Goal: Task Accomplishment & Management: Manage account settings

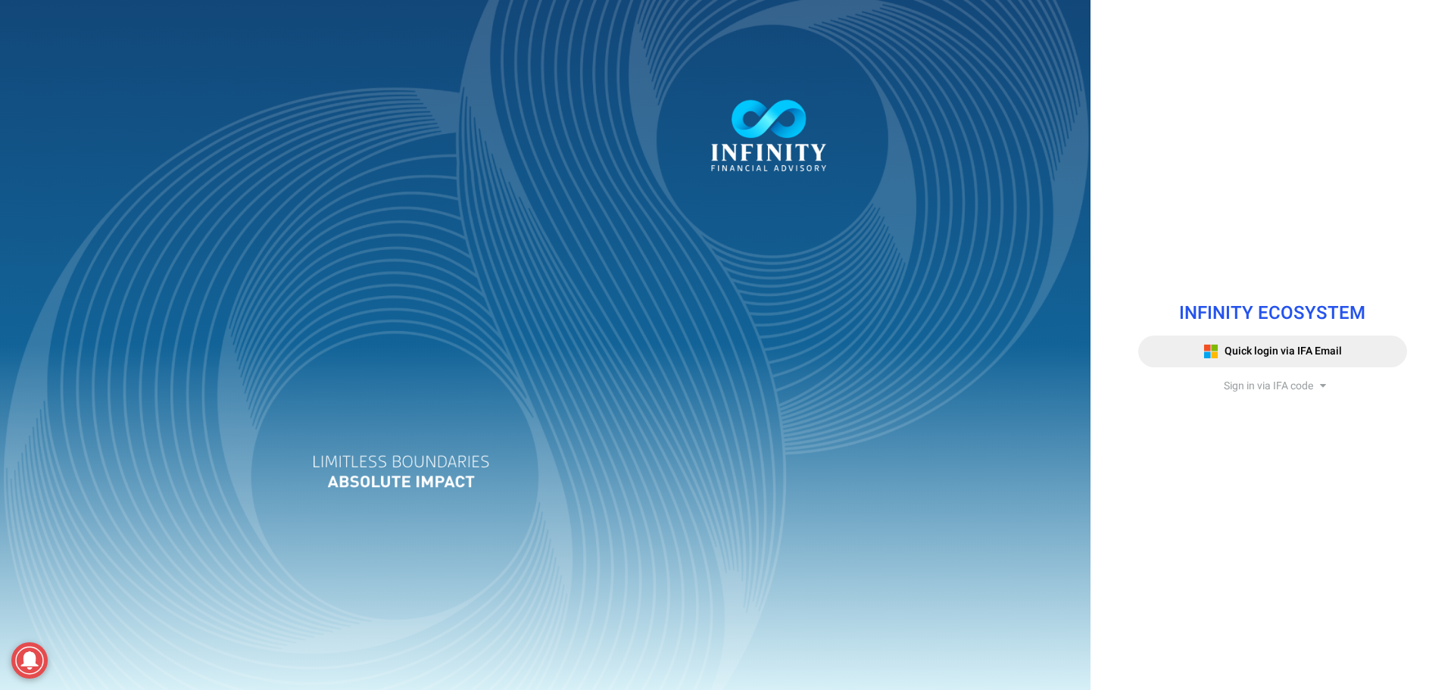
click at [1285, 389] on span "Sign in via IFA code" at bounding box center [1268, 386] width 89 height 16
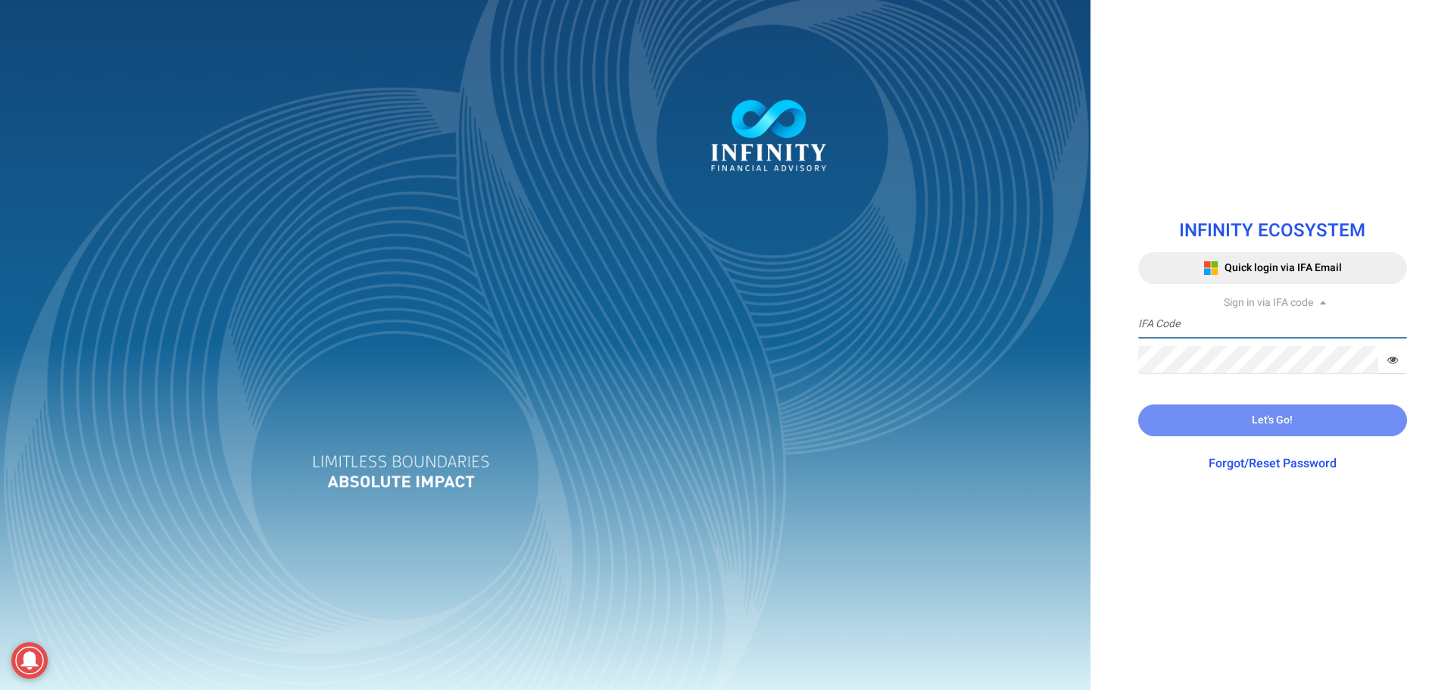
type input "IFA0105"
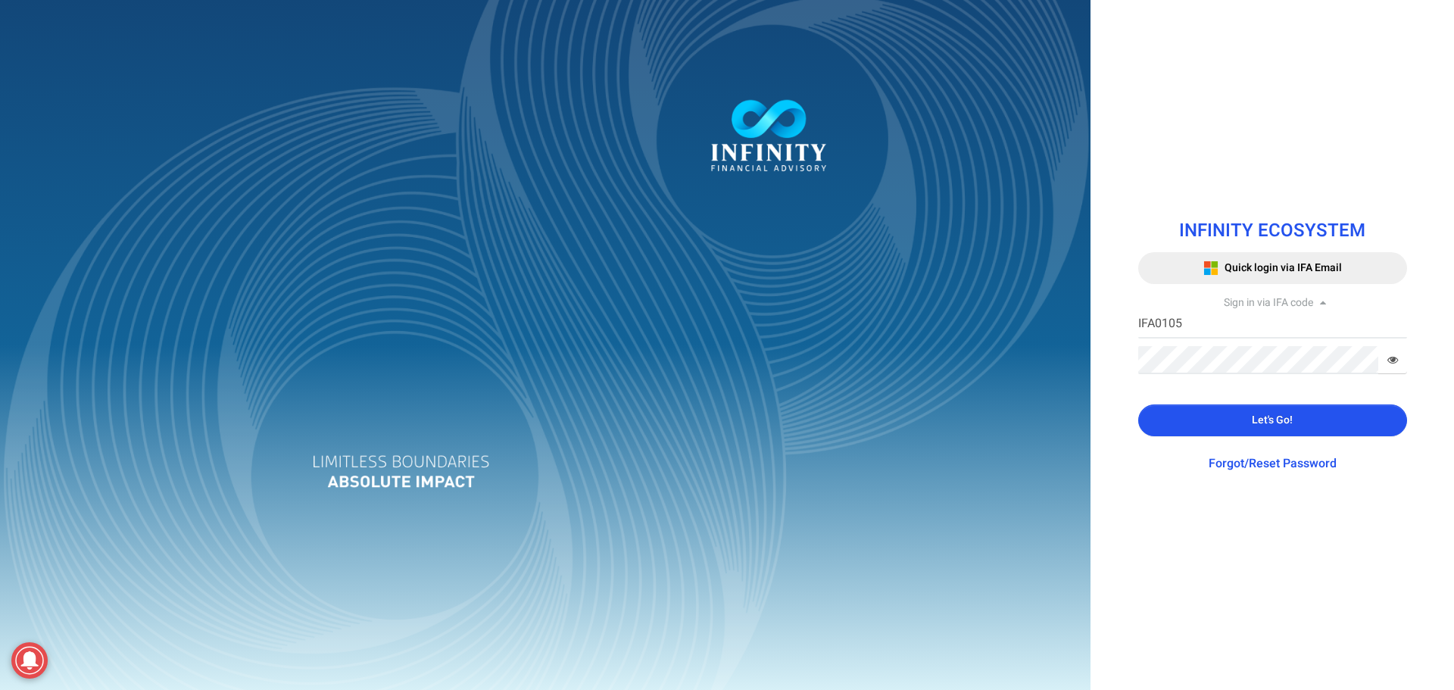
drag, startPoint x: 1229, startPoint y: 420, endPoint x: 532, endPoint y: 328, distance: 703.4
click at [1220, 420] on button "Let's Go!" at bounding box center [1272, 420] width 269 height 32
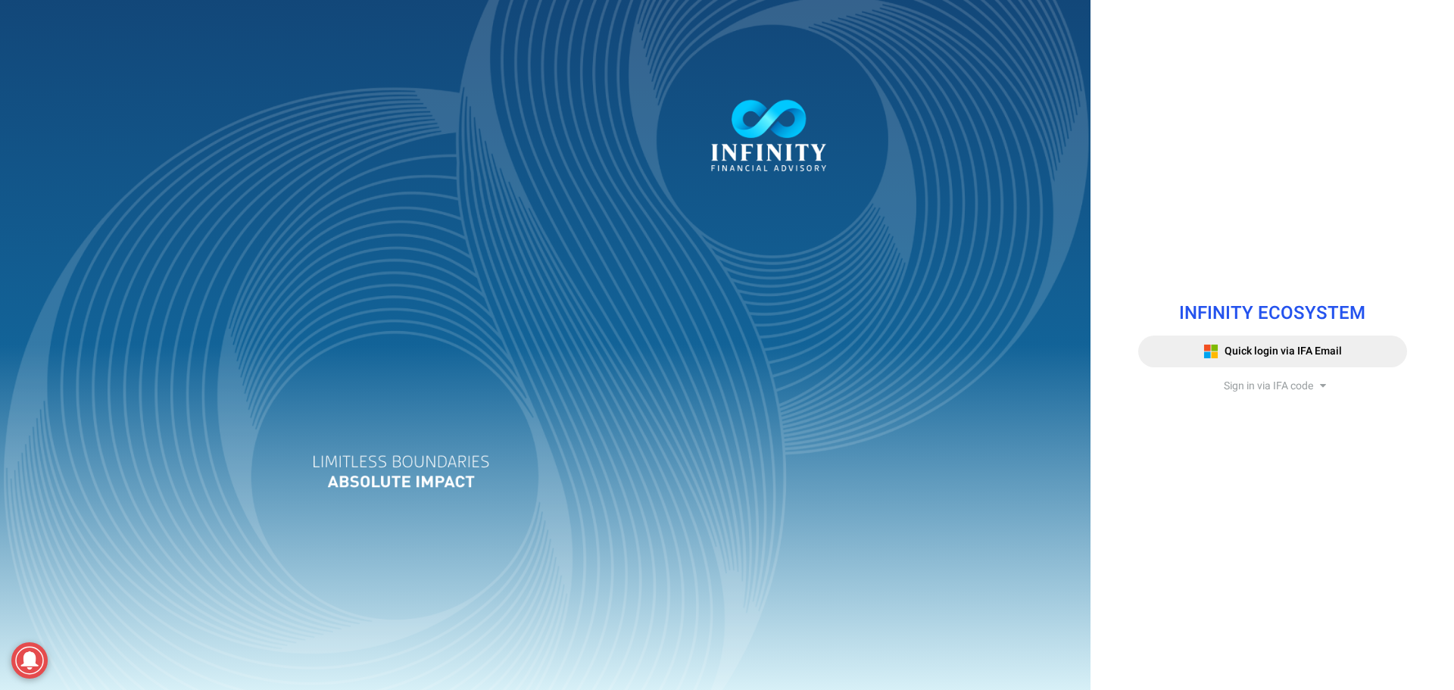
click at [1231, 383] on span "Sign in via IFA code" at bounding box center [1268, 386] width 89 height 16
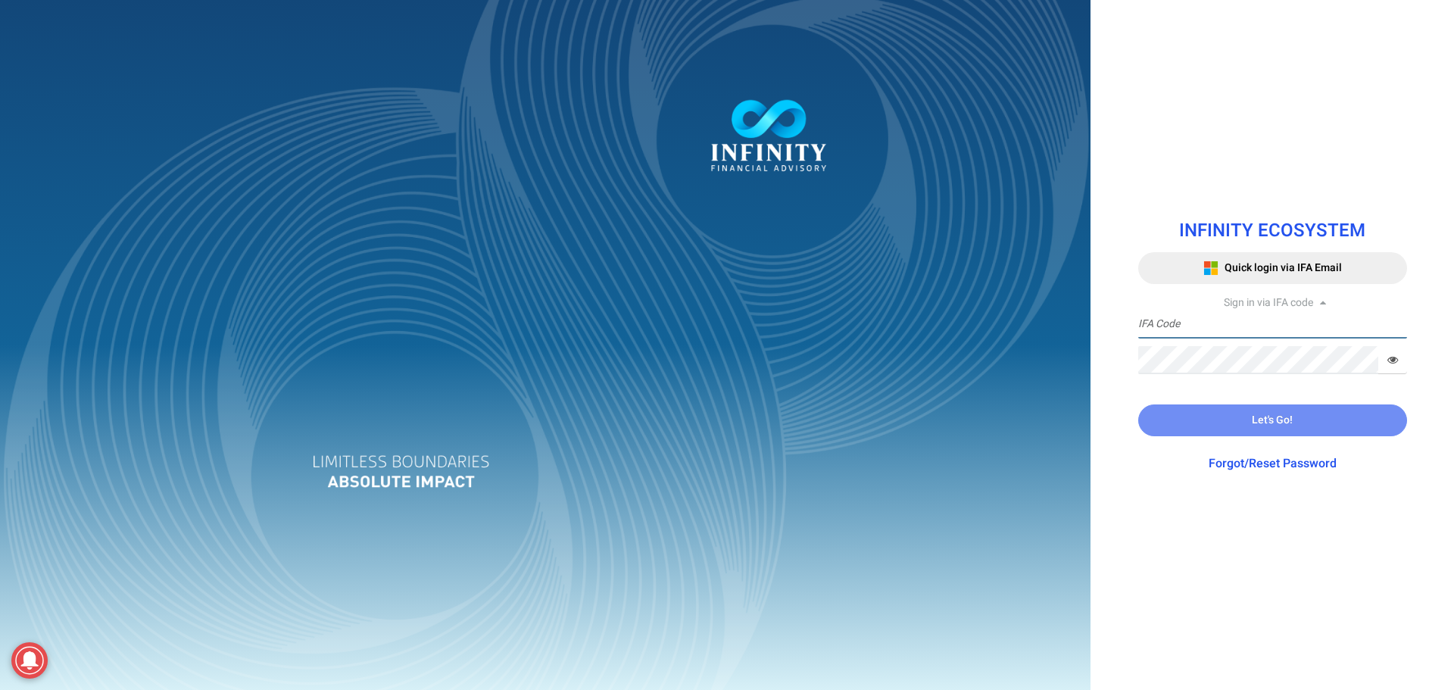
type input "IFA0105"
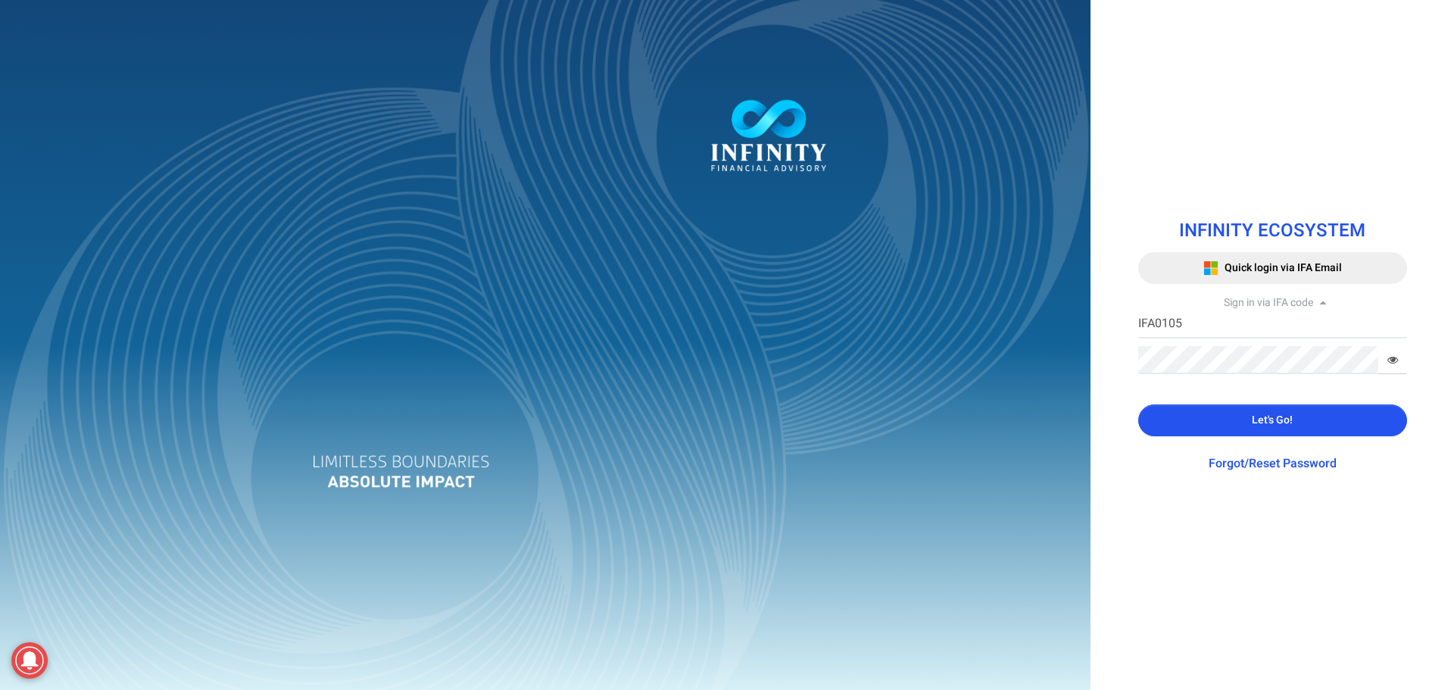
click at [1233, 422] on button "Let's Go!" at bounding box center [1272, 420] width 269 height 32
